Goal: Find specific page/section: Find specific page/section

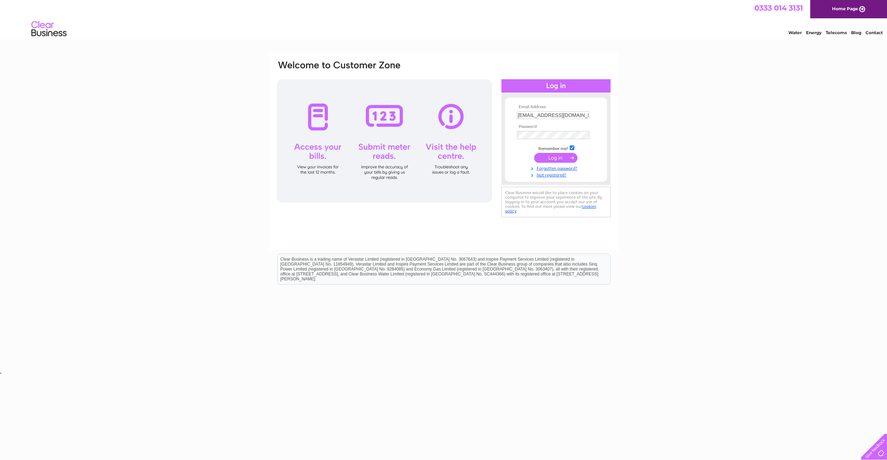
click at [557, 158] on input "submit" at bounding box center [555, 158] width 43 height 10
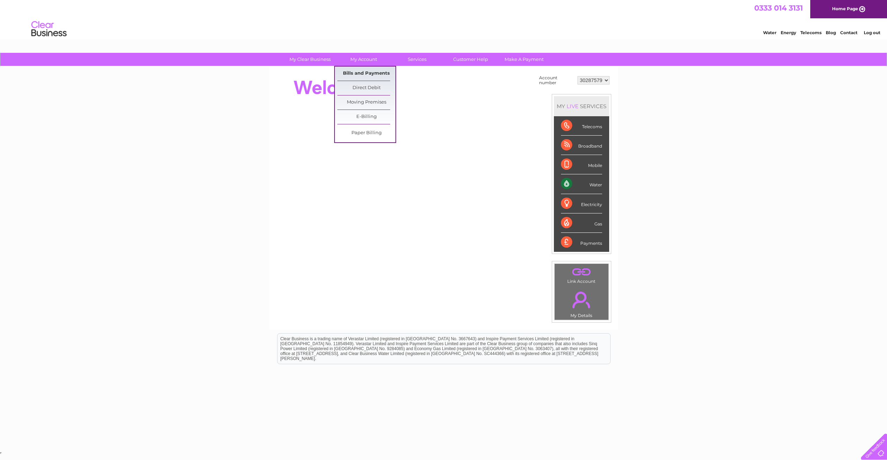
click at [371, 73] on link "Bills and Payments" at bounding box center [366, 74] width 58 height 14
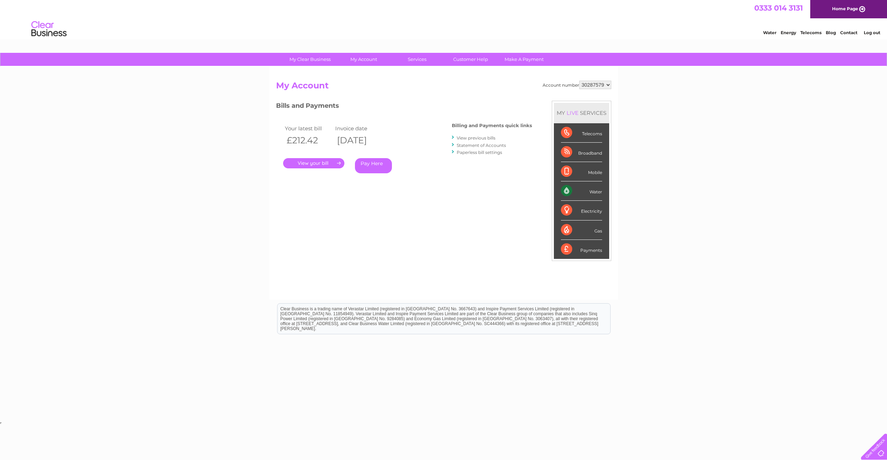
click at [324, 165] on link "." at bounding box center [313, 163] width 61 height 10
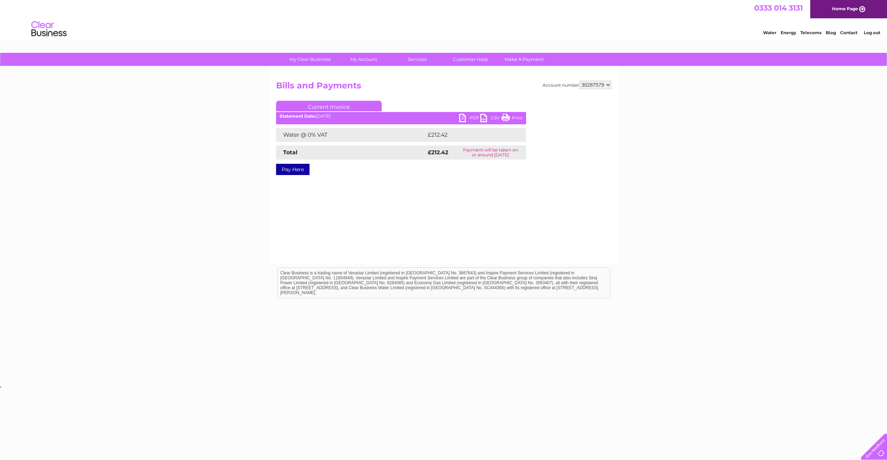
click at [465, 116] on link "PDF" at bounding box center [469, 119] width 21 height 10
